Goal: Find specific page/section: Find specific page/section

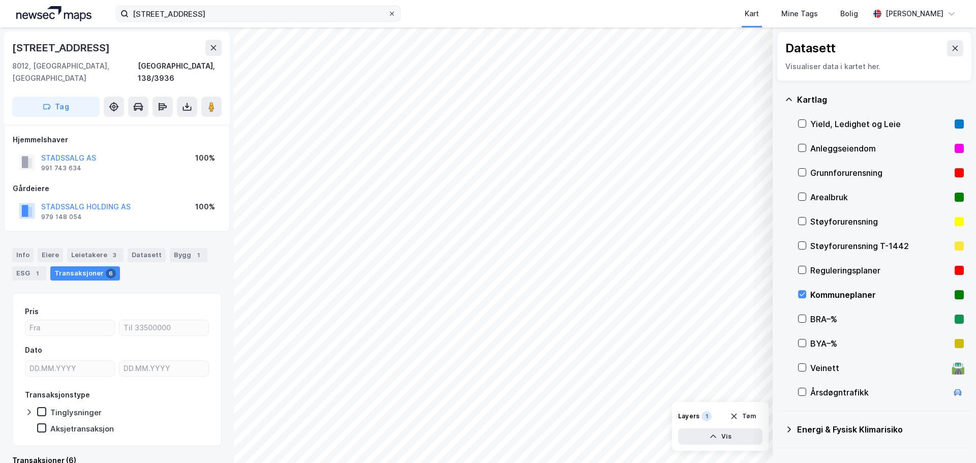
click at [392, 14] on icon at bounding box center [392, 14] width 6 height 6
click at [388, 14] on input "[STREET_ADDRESS]" at bounding box center [258, 13] width 259 height 15
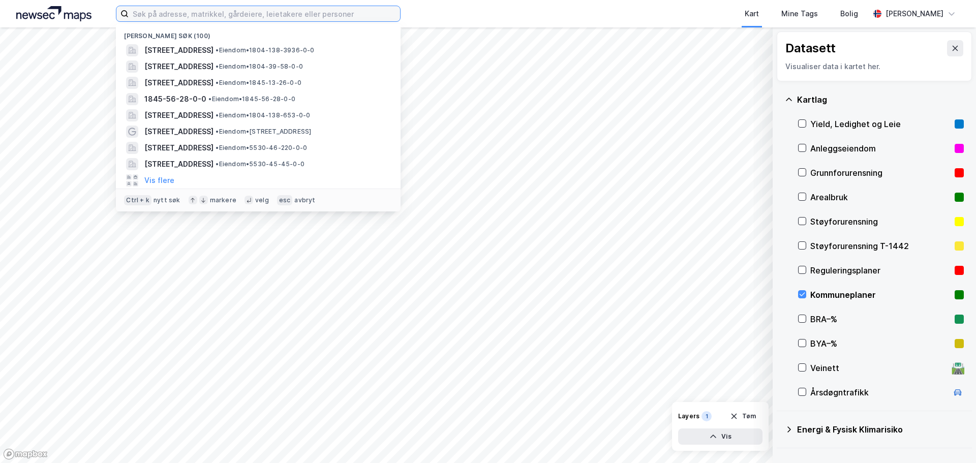
click at [322, 14] on input at bounding box center [265, 13] width 272 height 15
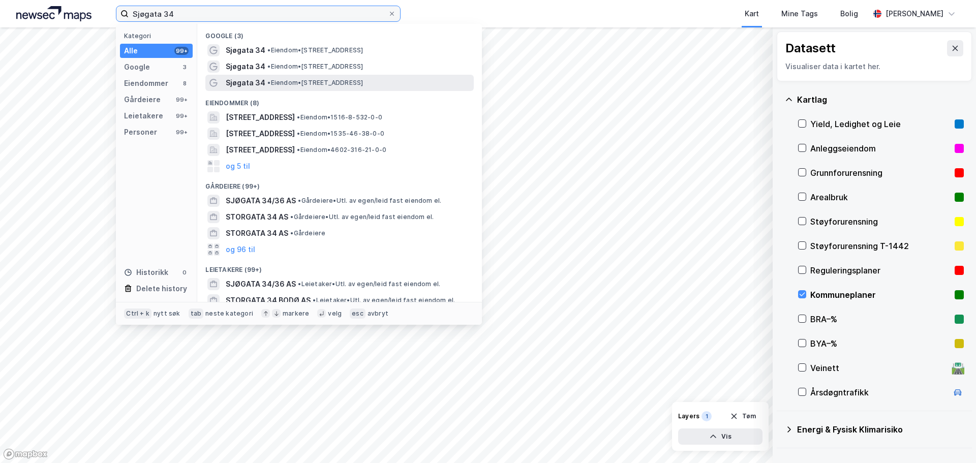
type input "Sjøgata 34"
click at [282, 79] on span "• Eiendom • [STREET_ADDRESS]" at bounding box center [315, 83] width 96 height 8
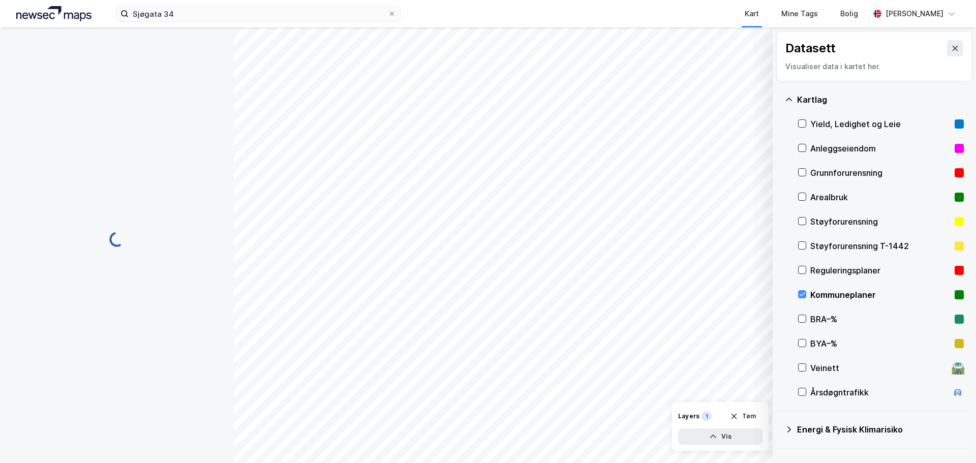
scroll to position [1, 0]
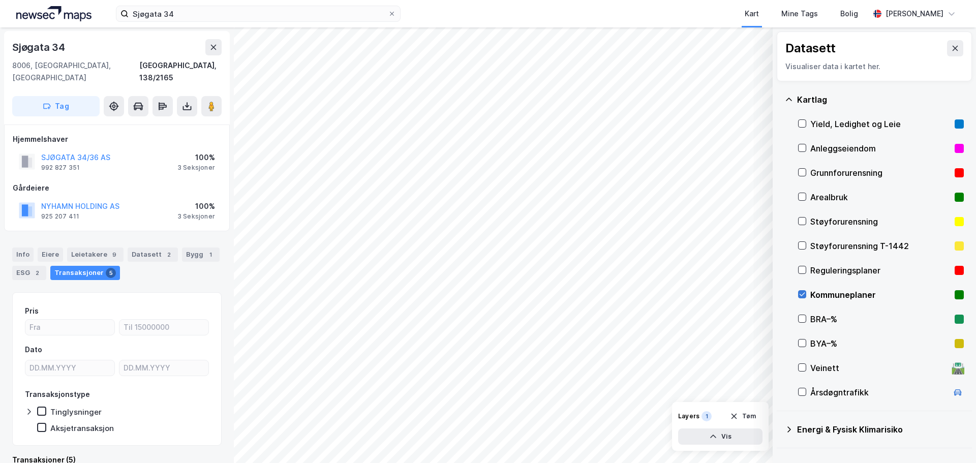
click at [804, 295] on icon at bounding box center [802, 294] width 7 height 7
click at [920, 12] on div "[PERSON_NAME]" at bounding box center [915, 14] width 58 height 12
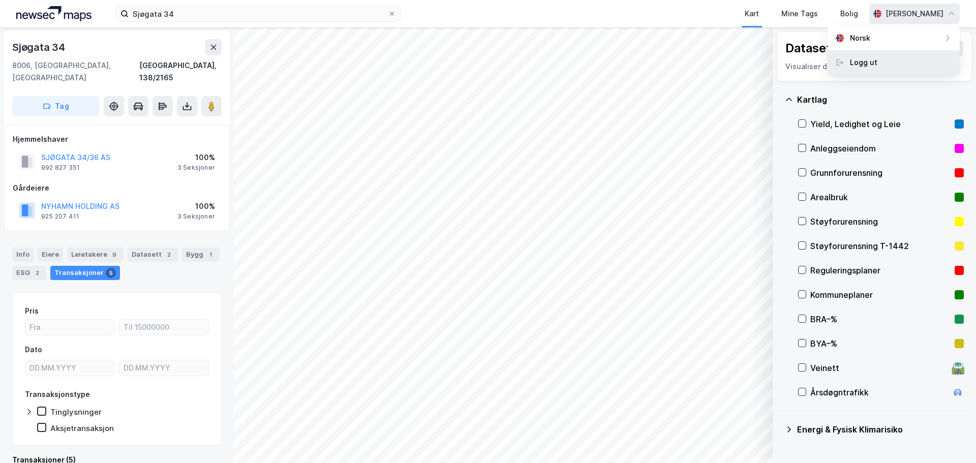
click at [863, 64] on div "Logg ut" at bounding box center [863, 62] width 27 height 12
